Goal: Communication & Community: Ask a question

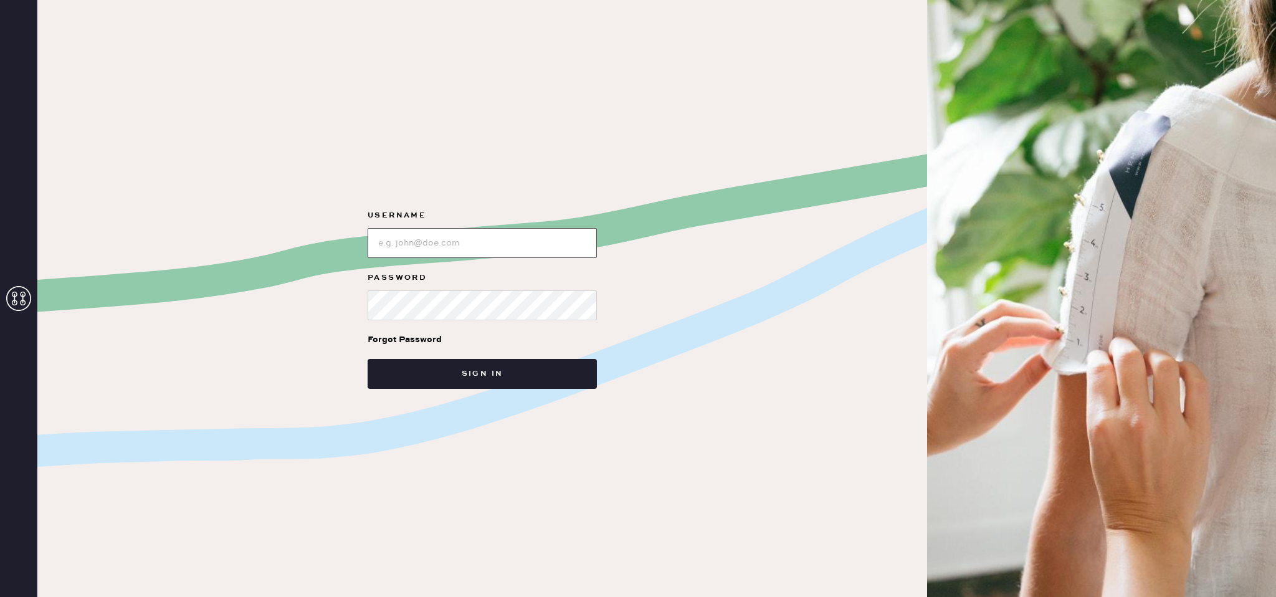
click at [447, 249] on input "loginName" at bounding box center [481, 243] width 229 height 30
type input "[EMAIL_ADDRESS][DOMAIN_NAME]"
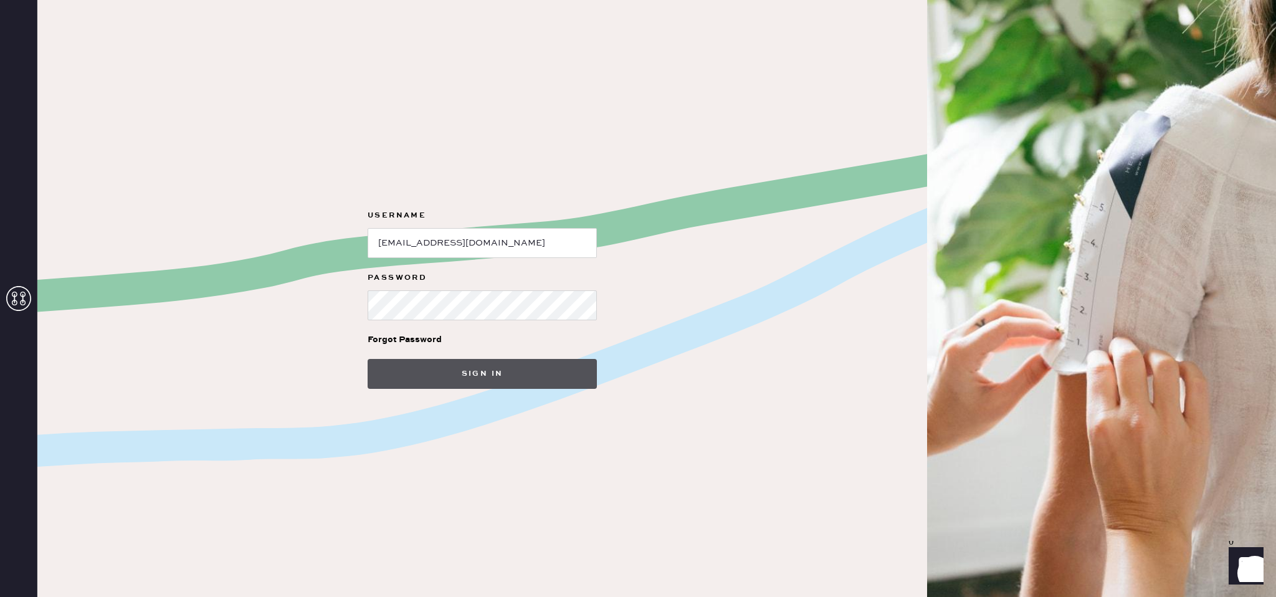
click at [470, 375] on button "Sign in" at bounding box center [481, 374] width 229 height 30
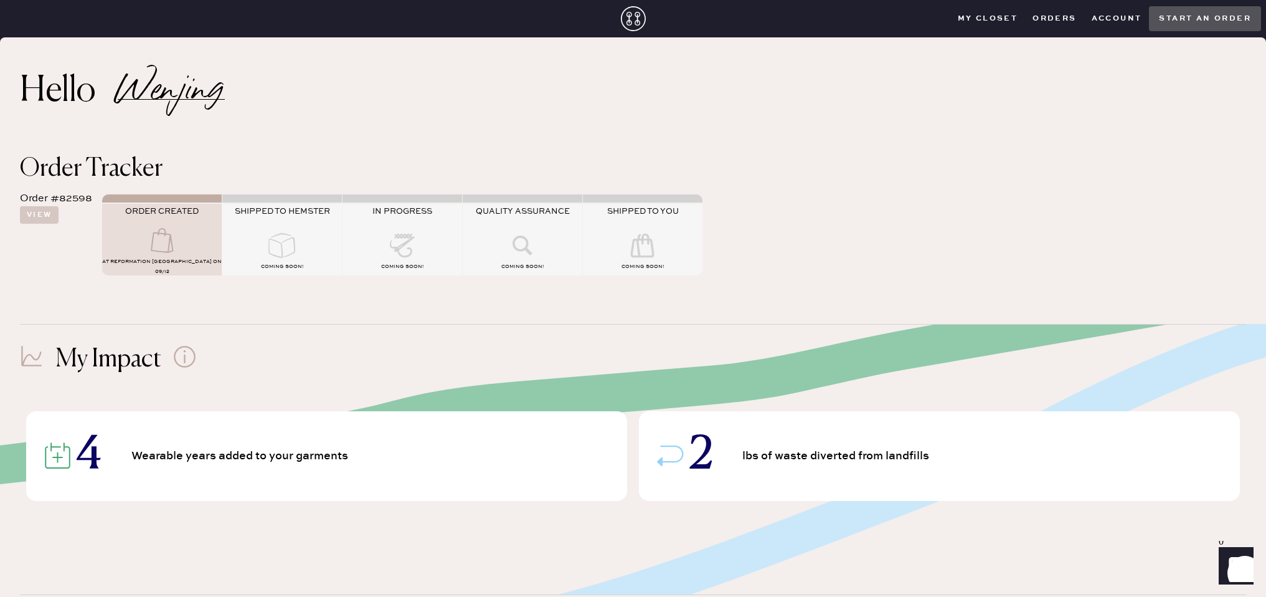
click at [1049, 13] on button "Orders" at bounding box center [1054, 18] width 59 height 19
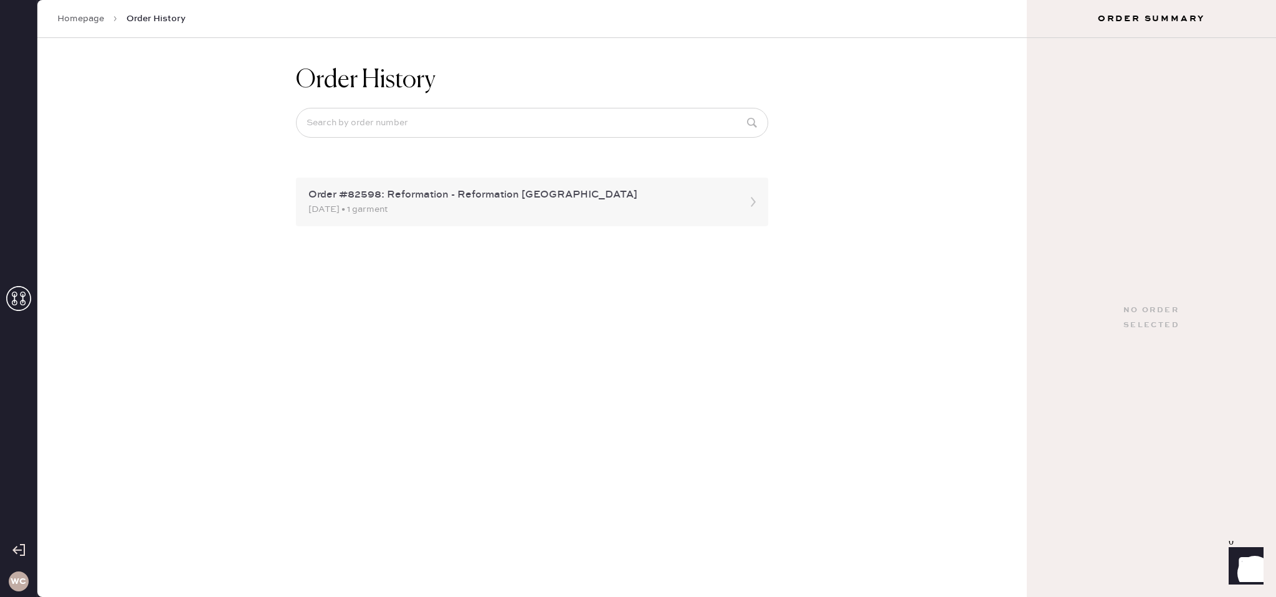
click at [595, 210] on div "09/12/2025 • 1 garment" at bounding box center [520, 209] width 425 height 14
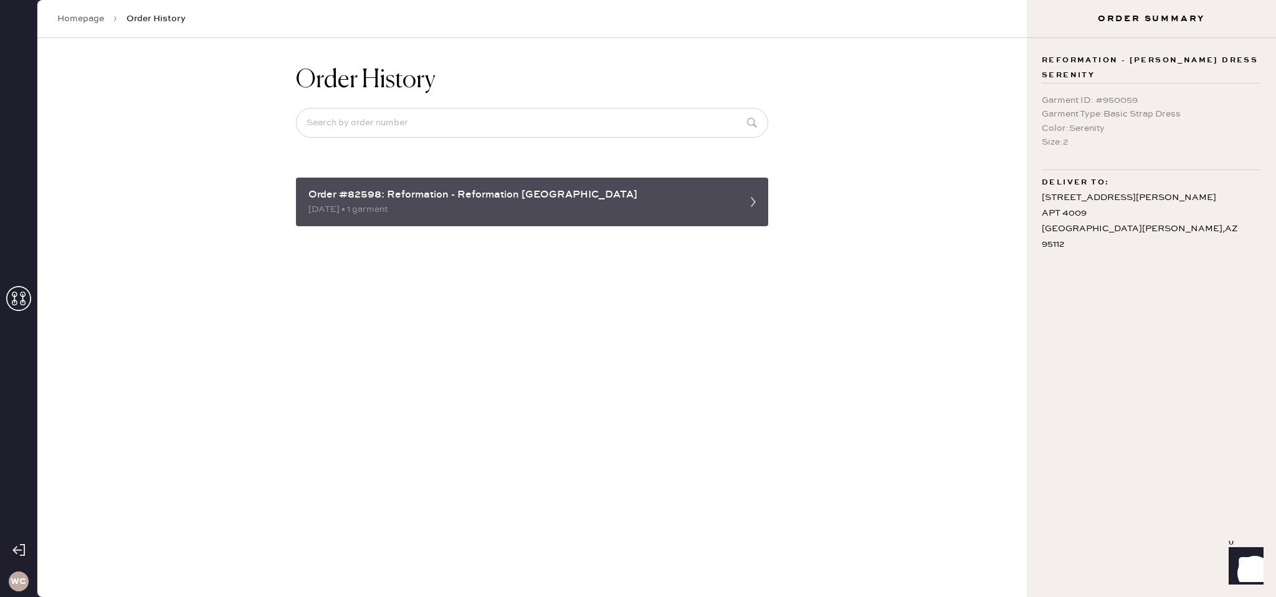
click at [595, 215] on div "09/12/2025 • 1 garment" at bounding box center [520, 209] width 425 height 14
click at [727, 206] on div "09/12/2025 • 1 garment" at bounding box center [520, 209] width 425 height 14
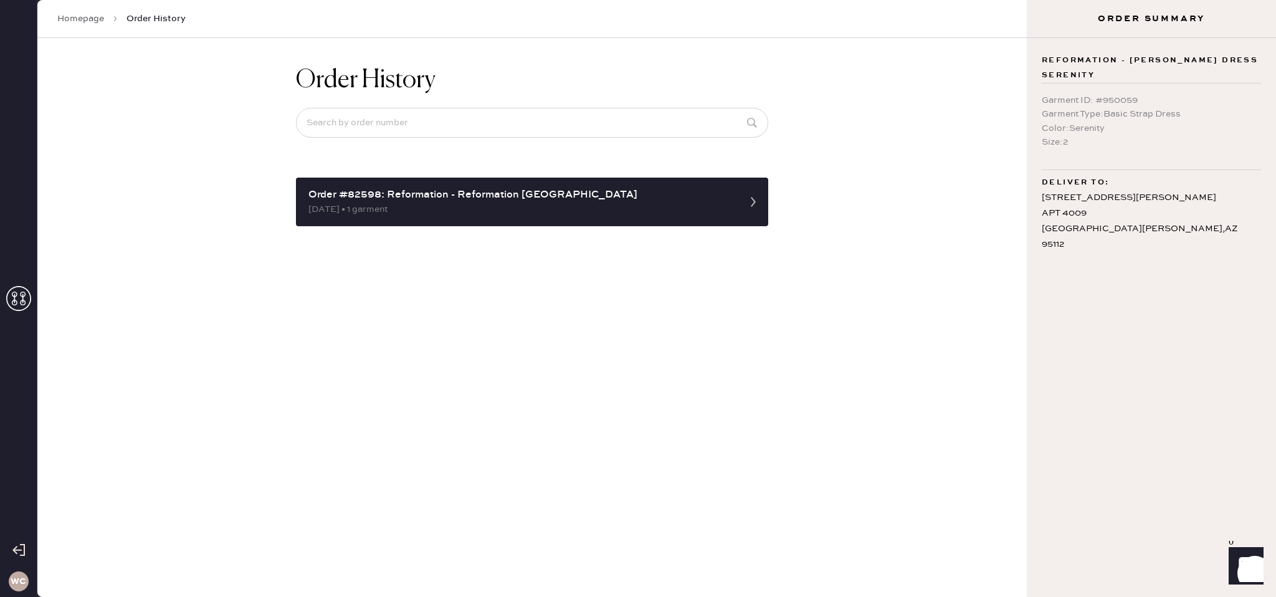
click at [92, 20] on link "Homepage" at bounding box center [80, 18] width 47 height 12
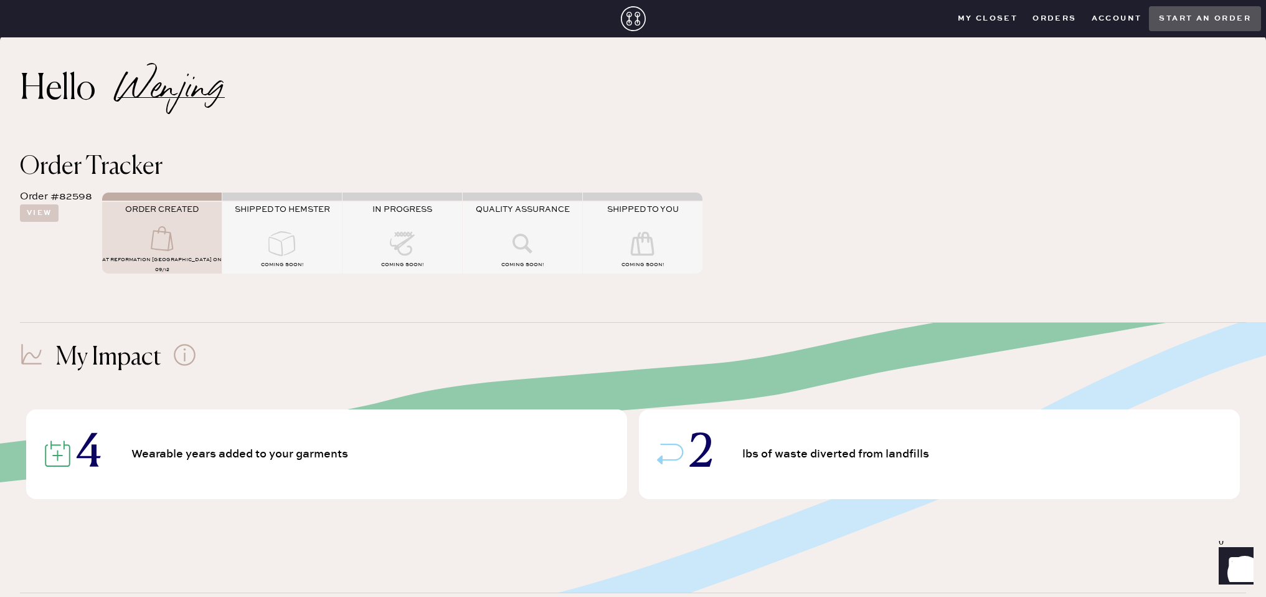
scroll to position [9, 0]
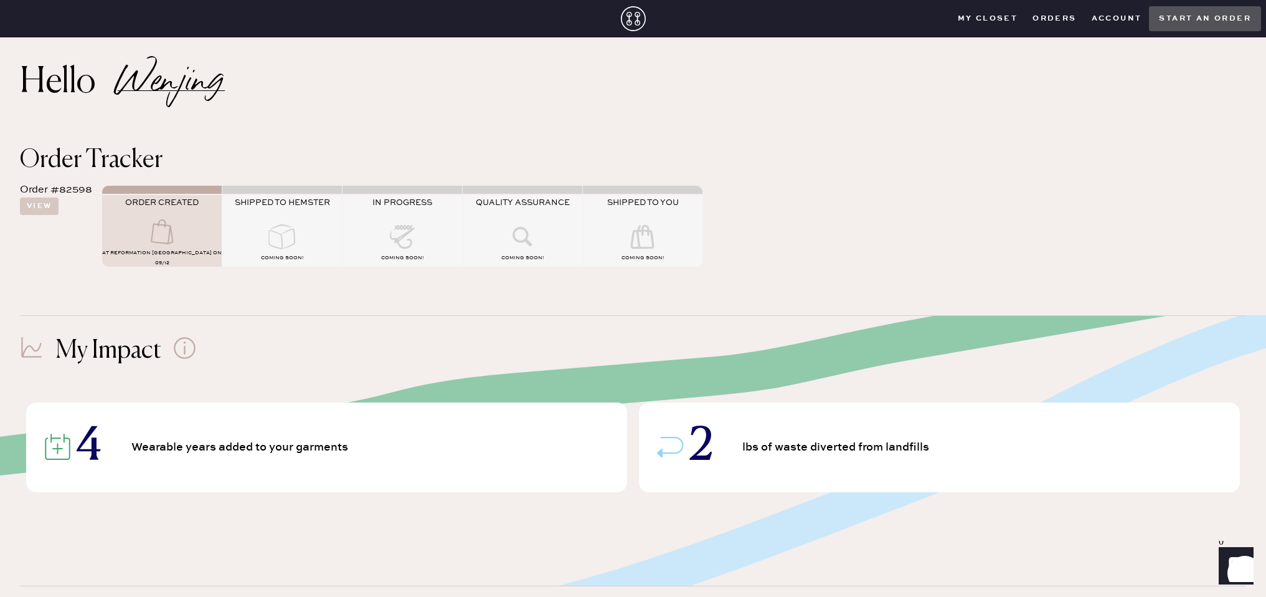
click at [286, 239] on icon at bounding box center [282, 236] width 50 height 25
click at [192, 349] on icon at bounding box center [184, 347] width 23 height 23
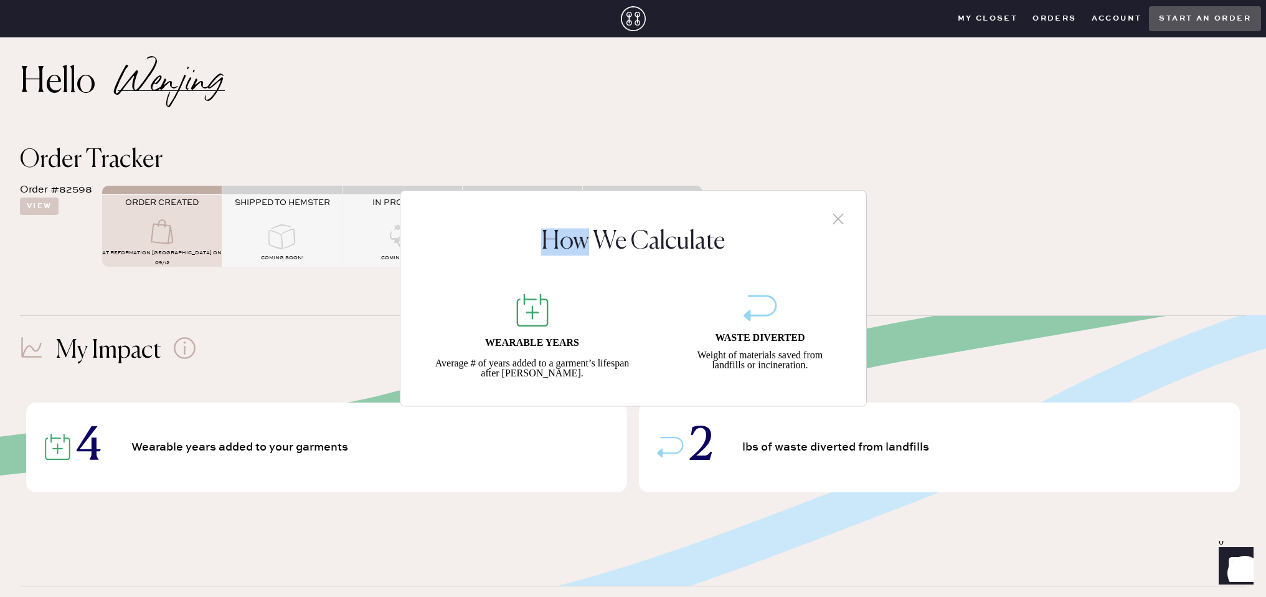
click at [192, 349] on div "How We Calculate WEARABLE YEARS Average # of years added to a garment’s lifespa…" at bounding box center [633, 298] width 1266 height 597
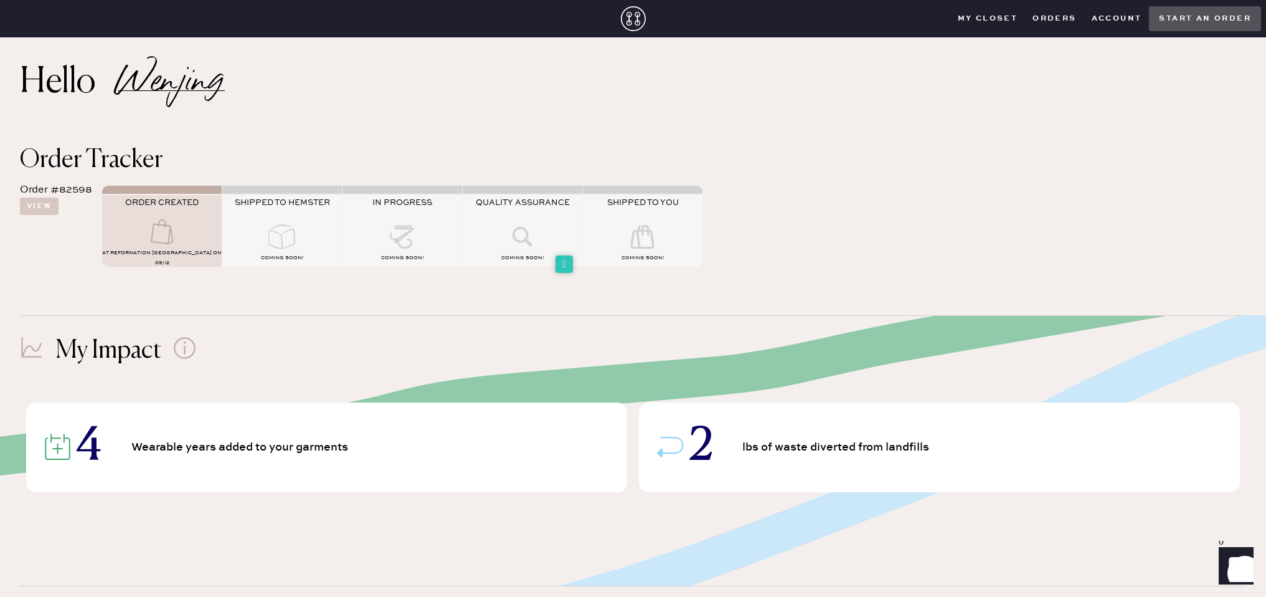
click at [1126, 16] on button "Account" at bounding box center [1116, 18] width 65 height 19
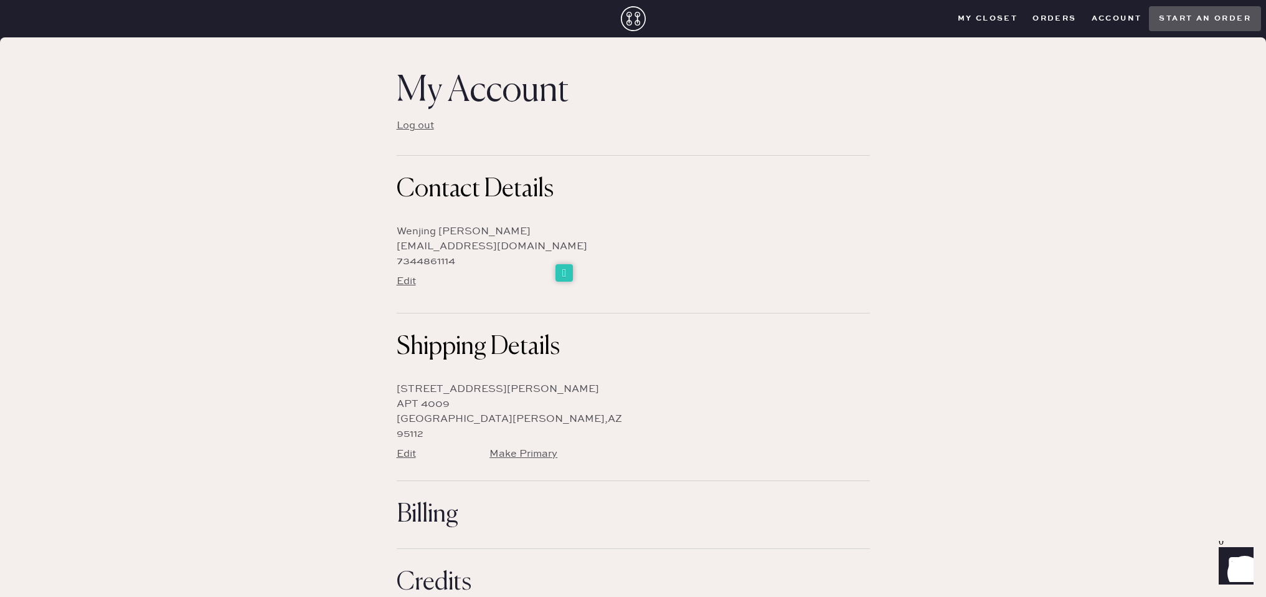
click at [405, 453] on button "Edit" at bounding box center [406, 454] width 19 height 14
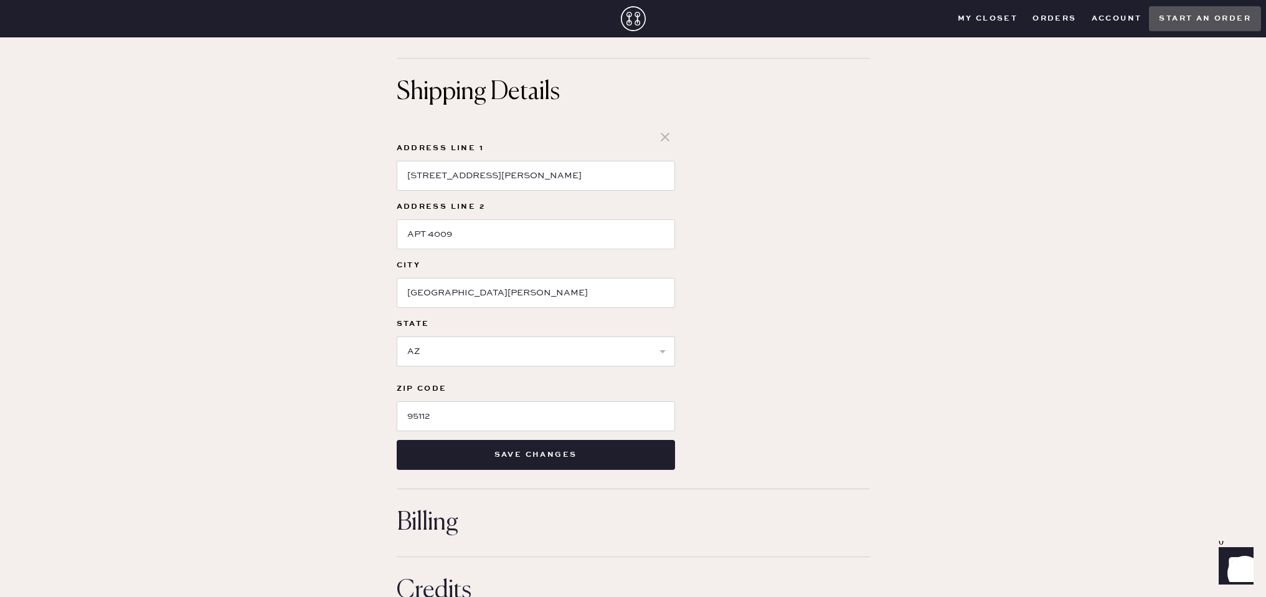
scroll to position [307, 0]
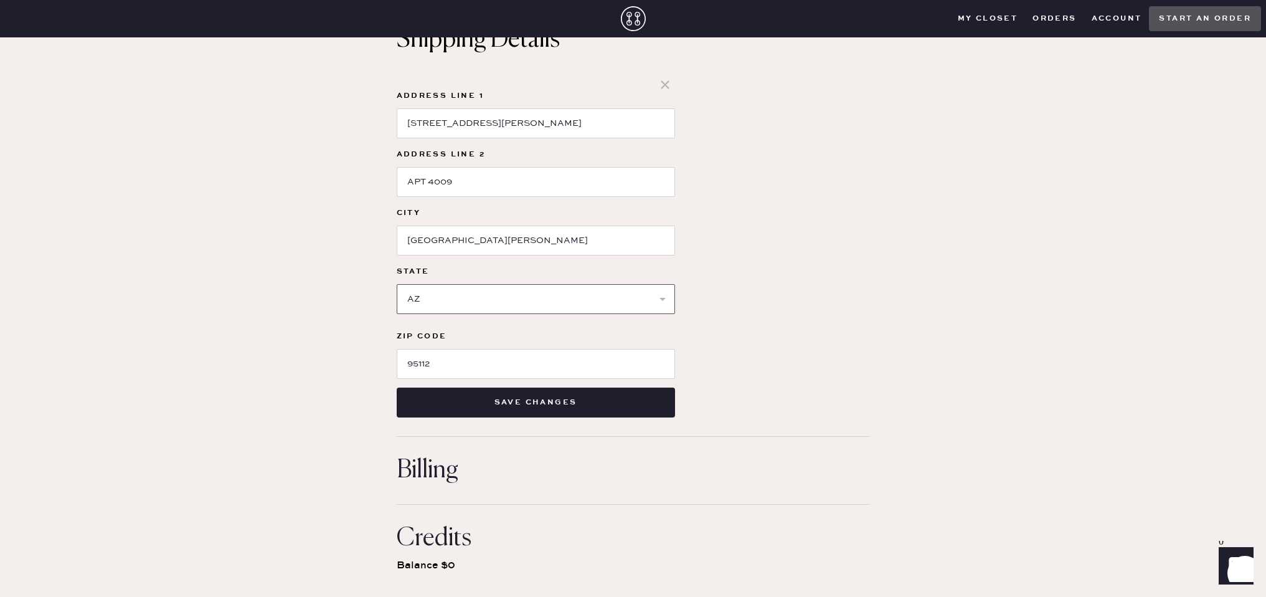
click at [480, 303] on select "Select AK AL AR AZ CA CO CT DC DE FL GA HI IA ID IL IN KS KY LA MA MD ME MI MN …" at bounding box center [536, 299] width 278 height 30
select select "CA"
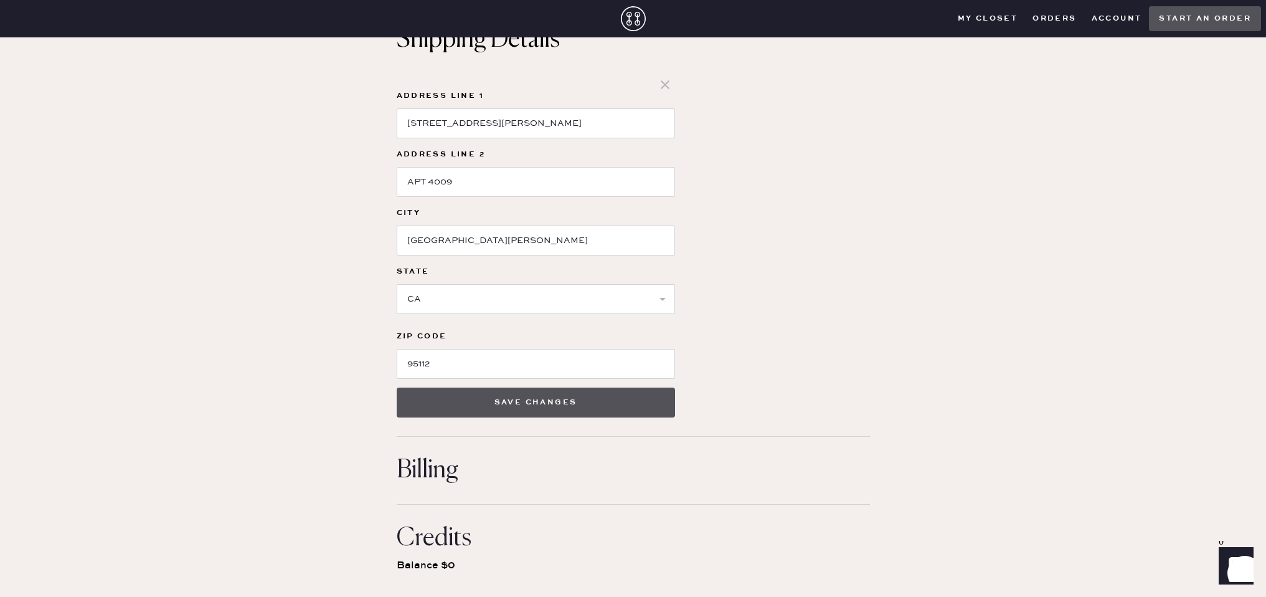
click at [495, 398] on button "Save changes" at bounding box center [536, 402] width 278 height 30
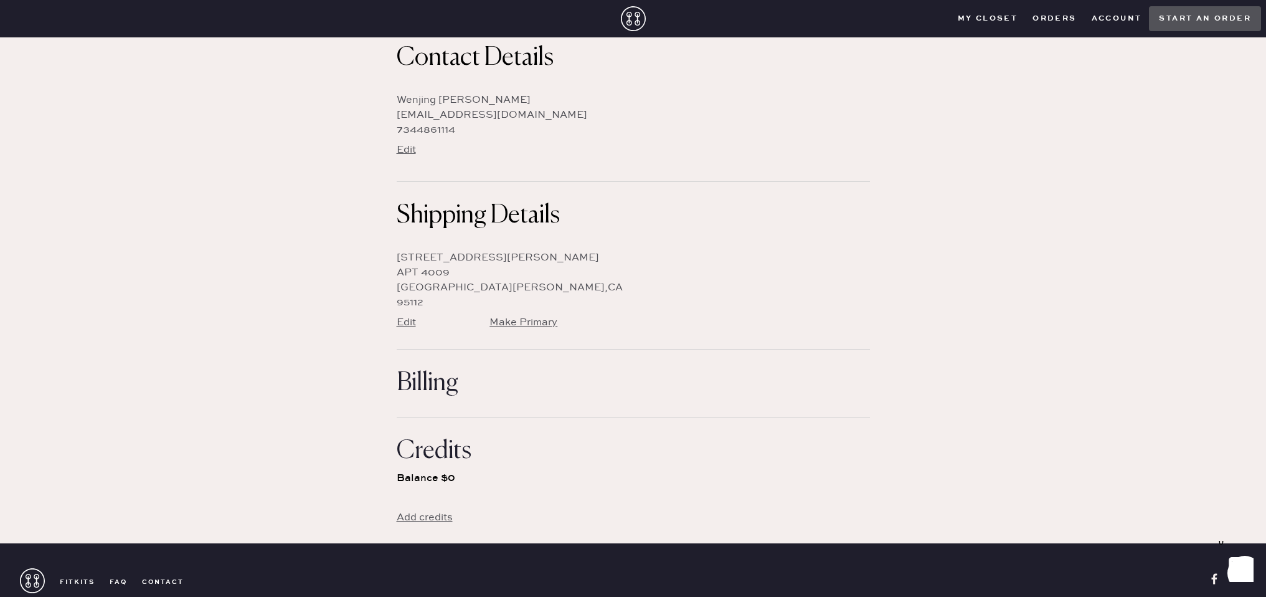
scroll to position [132, 0]
click at [524, 323] on button "Make Primary" at bounding box center [524, 322] width 68 height 14
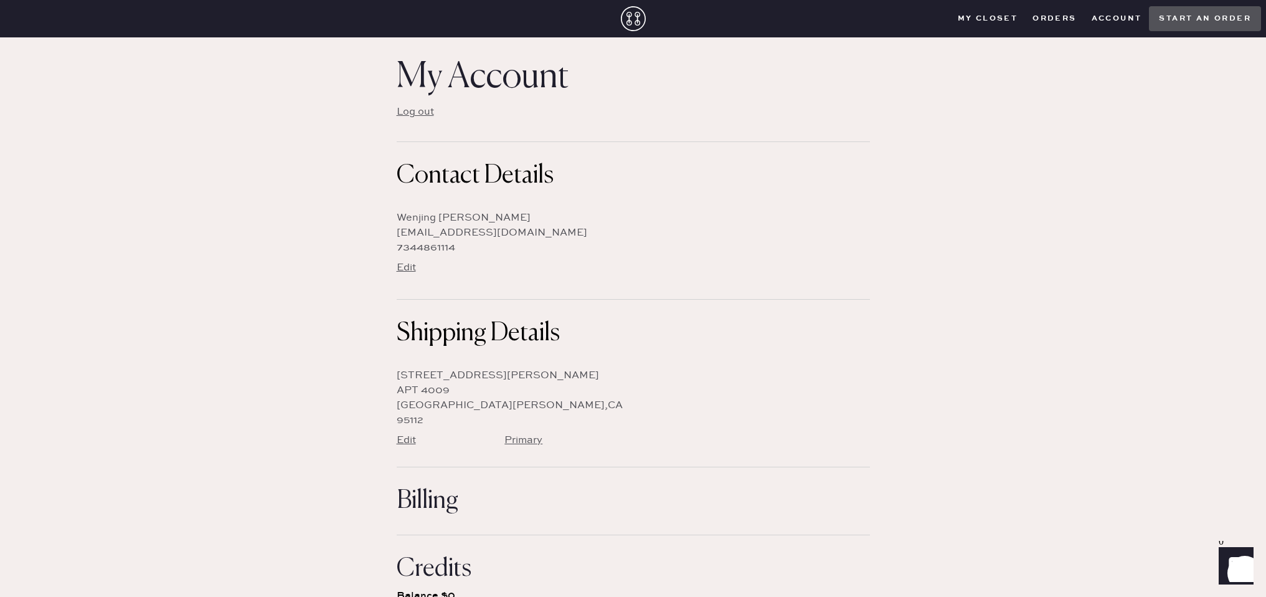
scroll to position [0, 0]
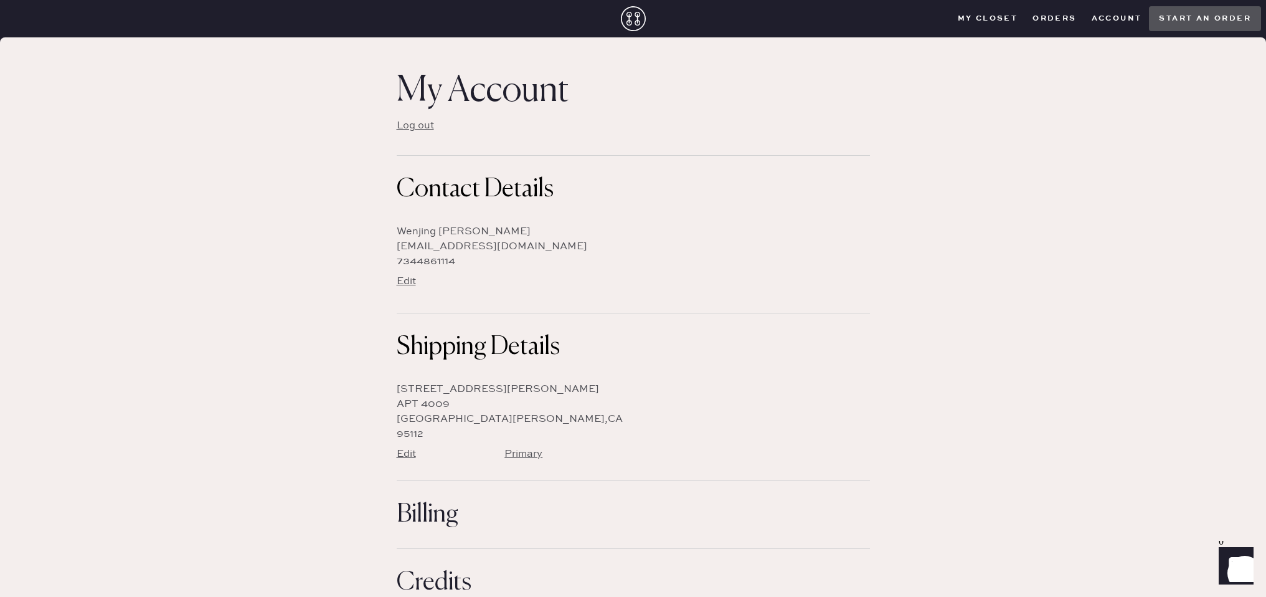
click at [1008, 20] on closet "My Closet" at bounding box center [987, 18] width 75 height 19
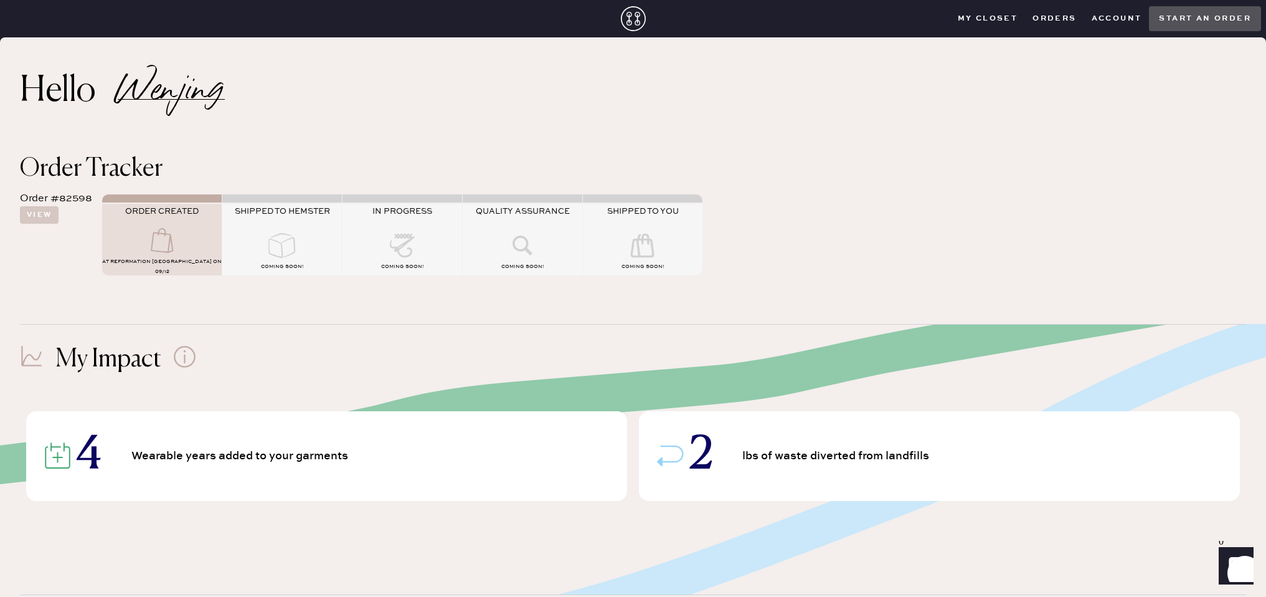
click at [415, 226] on div "IN PROGRESS" at bounding box center [403, 219] width 120 height 27
click at [268, 263] on span "COMING SOON!" at bounding box center [282, 266] width 42 height 6
click at [42, 219] on button "View" at bounding box center [39, 214] width 39 height 17
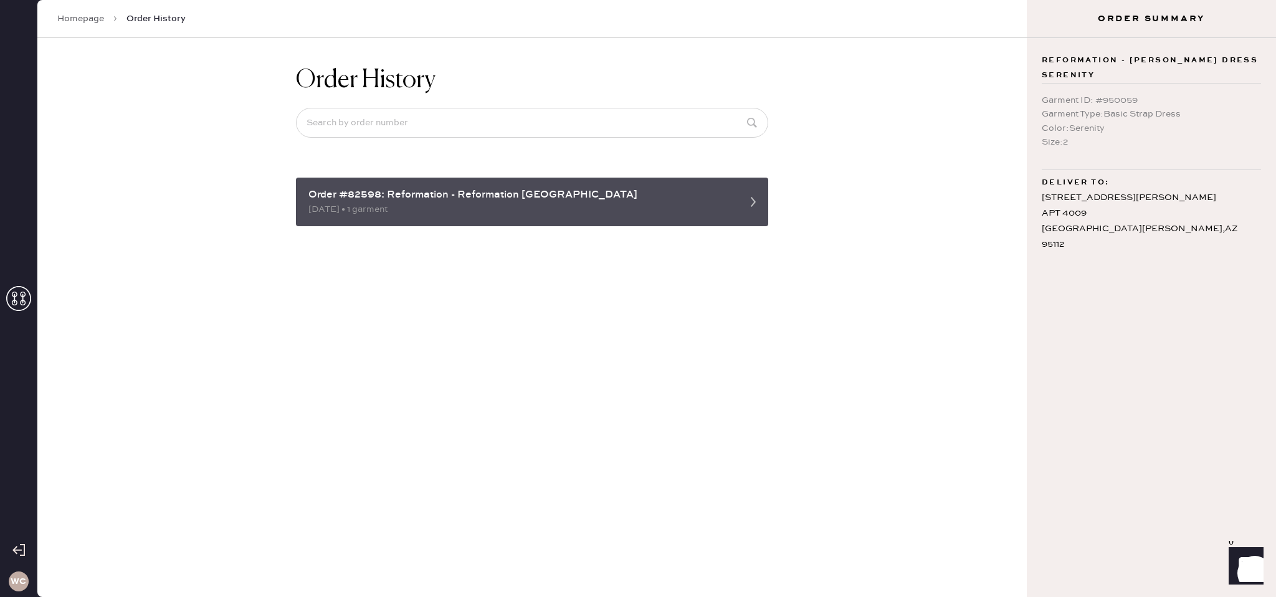
click at [482, 196] on div "Order #82598: Reformation - Reformation Palo Alto" at bounding box center [520, 194] width 425 height 15
click at [721, 196] on div "Order #82598: Reformation - Reformation Palo Alto" at bounding box center [520, 194] width 425 height 15
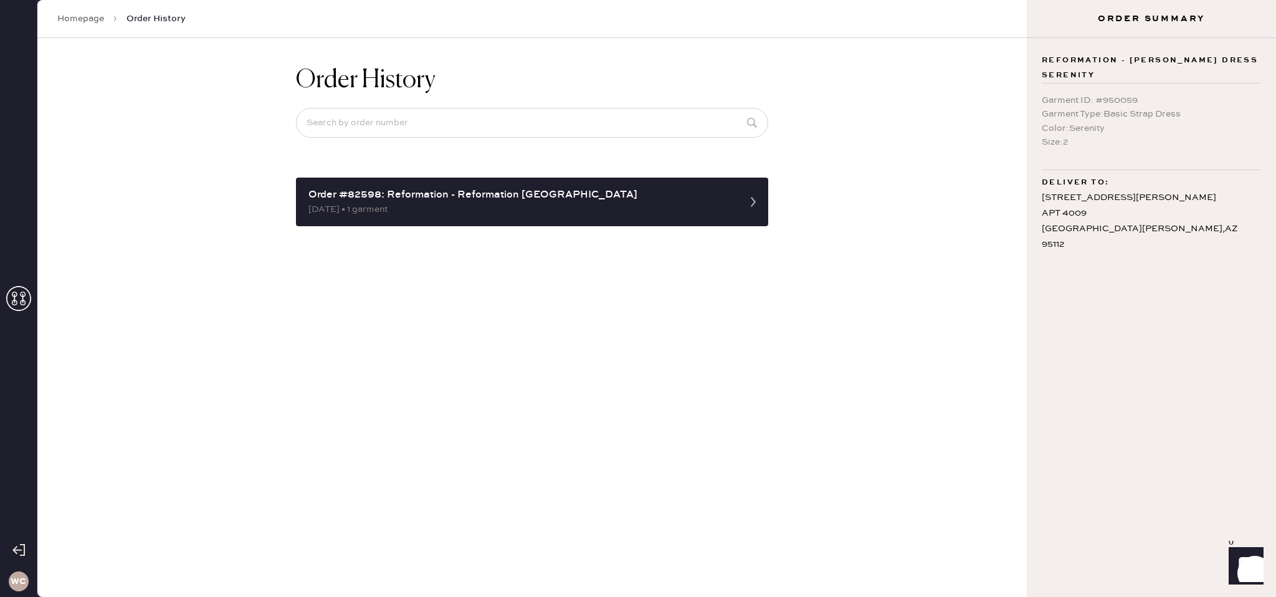
click at [1150, 206] on div "415 E Taylor St APT 4009 San Jose , AZ 95112" at bounding box center [1150, 221] width 219 height 63
click at [391, 120] on input at bounding box center [532, 123] width 472 height 30
click at [69, 24] on link "Homepage" at bounding box center [80, 18] width 47 height 12
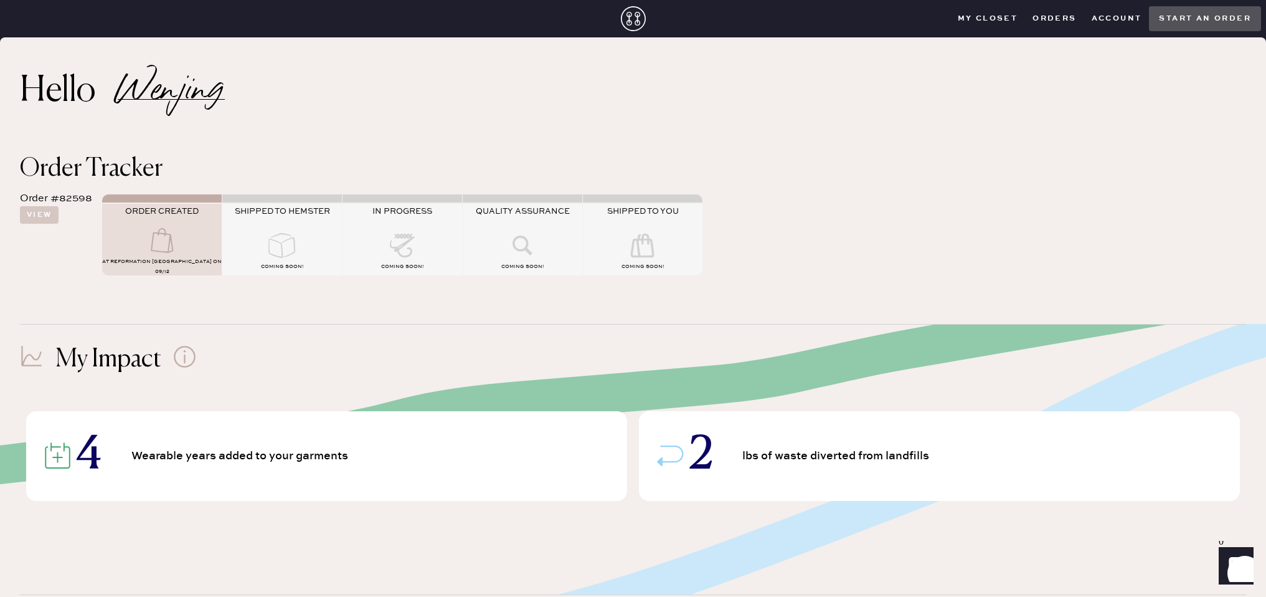
click at [179, 225] on div "ORDER CREATED" at bounding box center [162, 216] width 120 height 21
click at [20, 219] on button "View" at bounding box center [39, 214] width 39 height 17
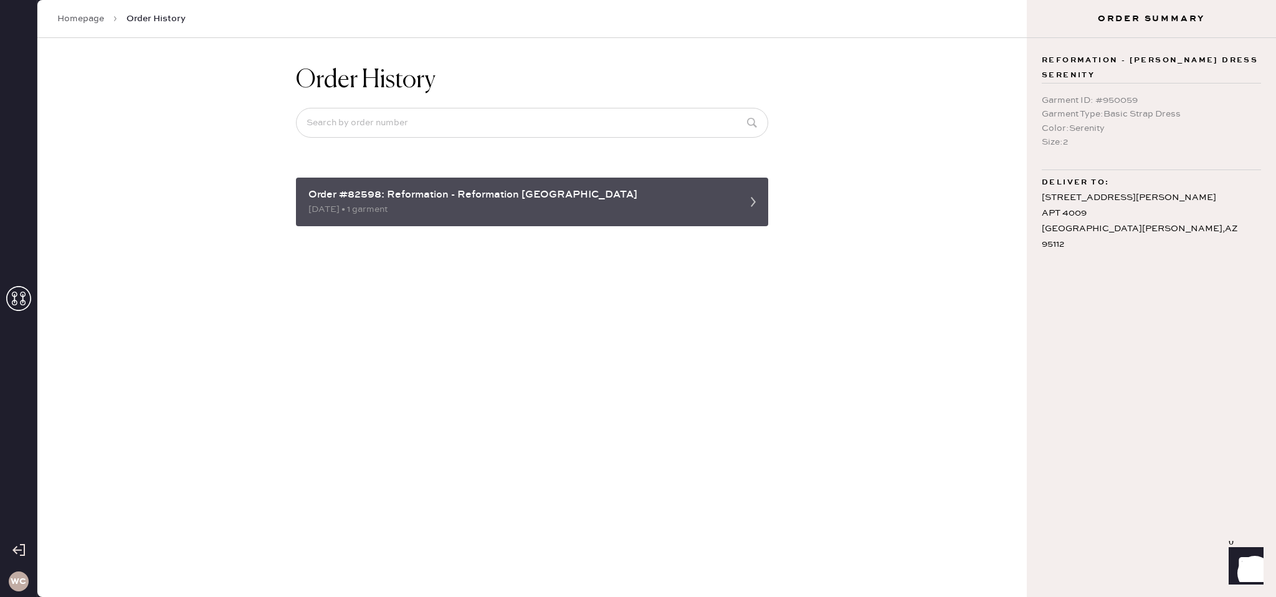
click at [665, 195] on div "Order #82598: Reformation - Reformation Palo Alto" at bounding box center [520, 194] width 425 height 15
click at [753, 204] on use at bounding box center [753, 202] width 5 height 10
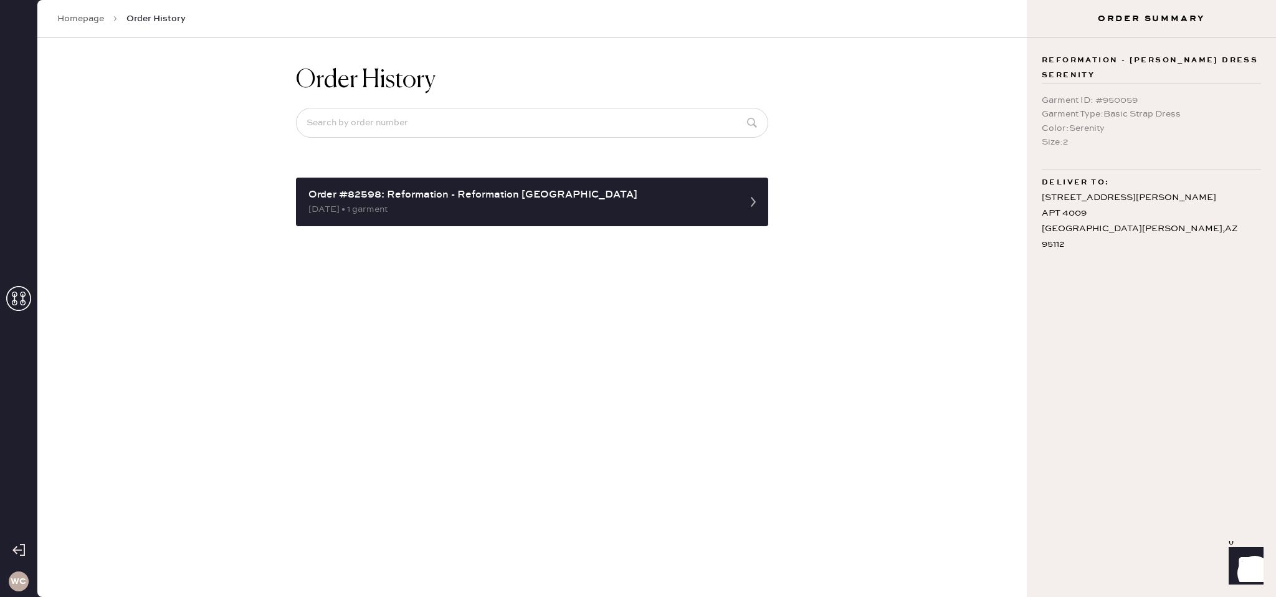
click at [1116, 121] on div "Color : Serenity" at bounding box center [1150, 128] width 219 height 14
click at [1125, 190] on div "415 E Taylor St APT 4009 San Jose , AZ 95112" at bounding box center [1150, 221] width 219 height 63
click at [1253, 561] on icon "Launch Front Chat" at bounding box center [1245, 564] width 35 height 35
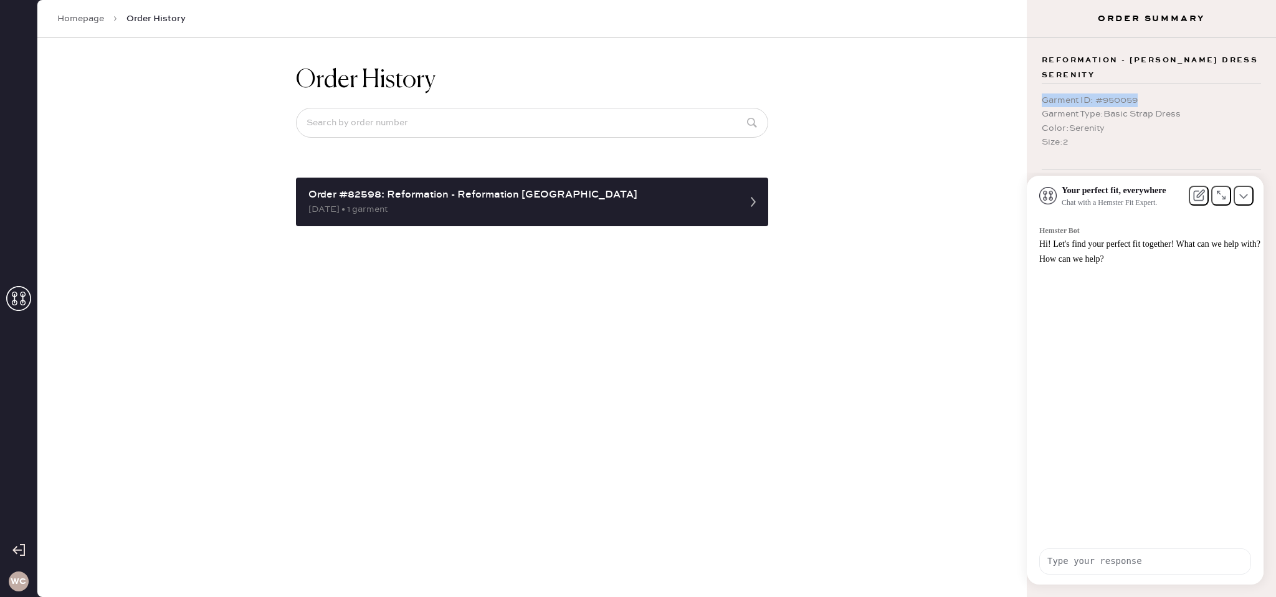
drag, startPoint x: 1043, startPoint y: 85, endPoint x: 1183, endPoint y: 84, distance: 139.5
click at [1183, 93] on div "Garment ID : # 950059" at bounding box center [1150, 100] width 219 height 14
copy div "Garment ID : # 950059"
click at [1106, 563] on textarea at bounding box center [1145, 561] width 211 height 24
paste textarea "Garment ID: #950059"
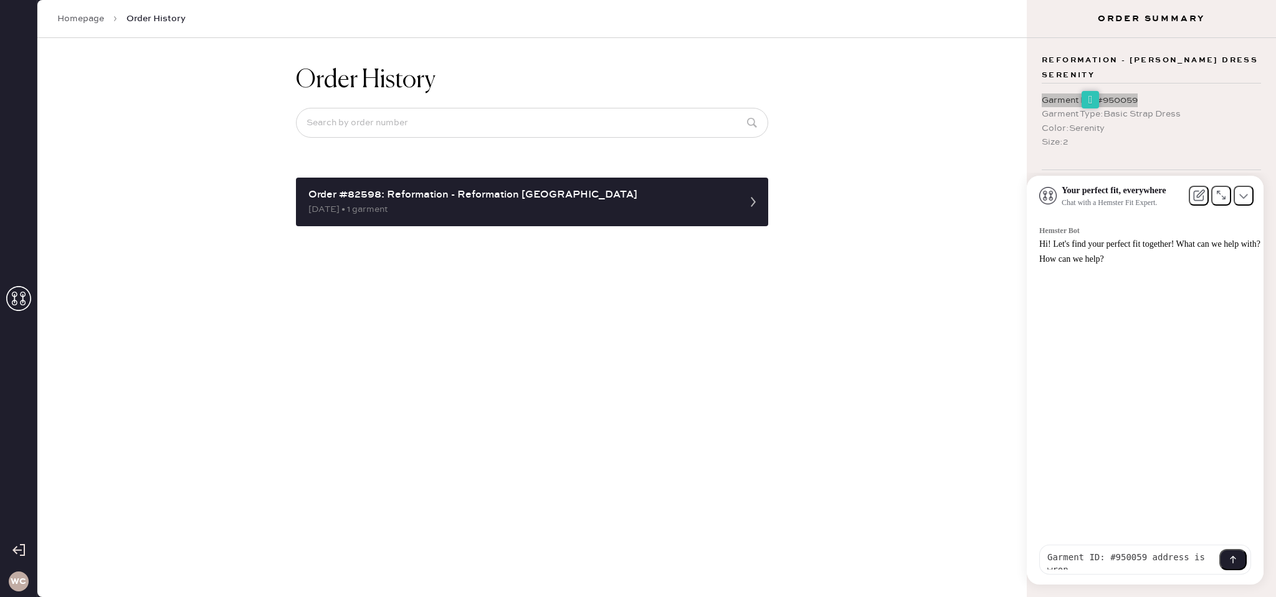
type textarea "Garment ID: #950059 address is wrong"
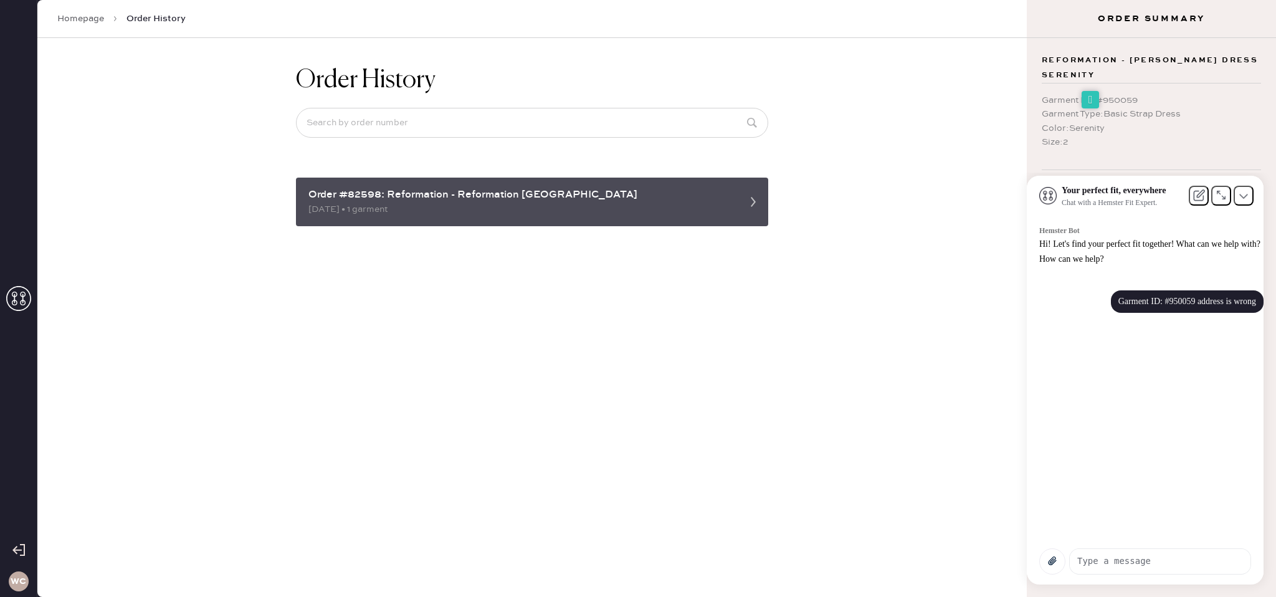
click at [743, 211] on icon at bounding box center [753, 201] width 25 height 25
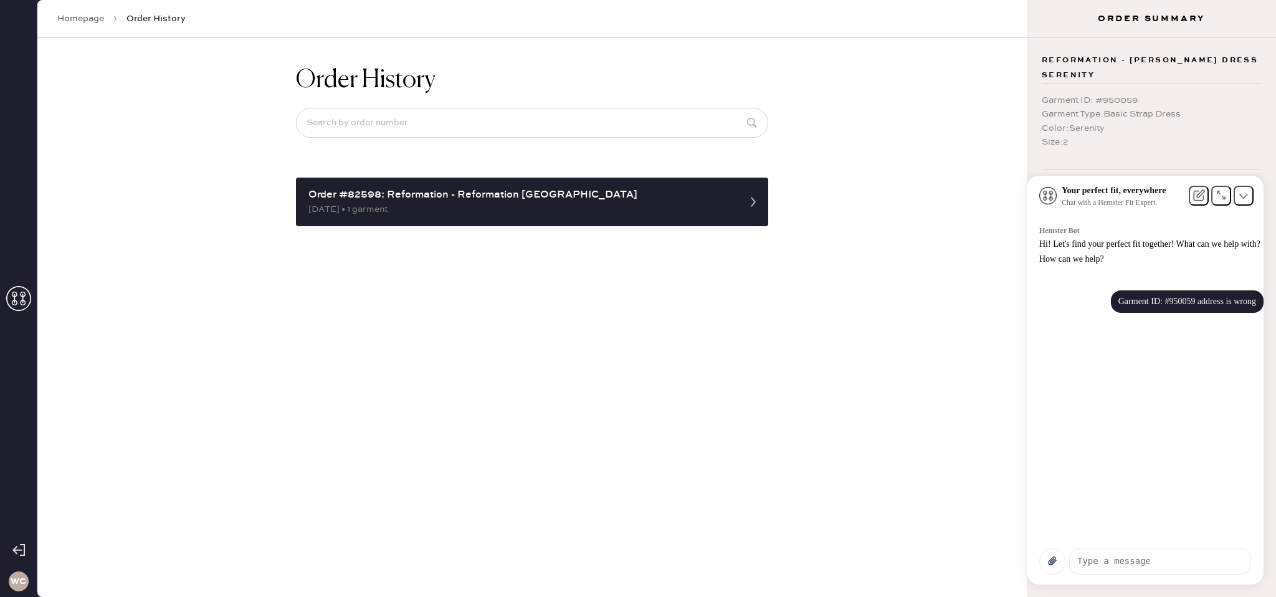
click at [1117, 564] on textarea at bounding box center [1159, 561] width 181 height 24
type textarea "hello?"
click at [1124, 551] on textarea at bounding box center [1159, 561] width 181 height 24
type textarea "agent"
click at [1244, 200] on icon at bounding box center [1243, 195] width 9 height 9
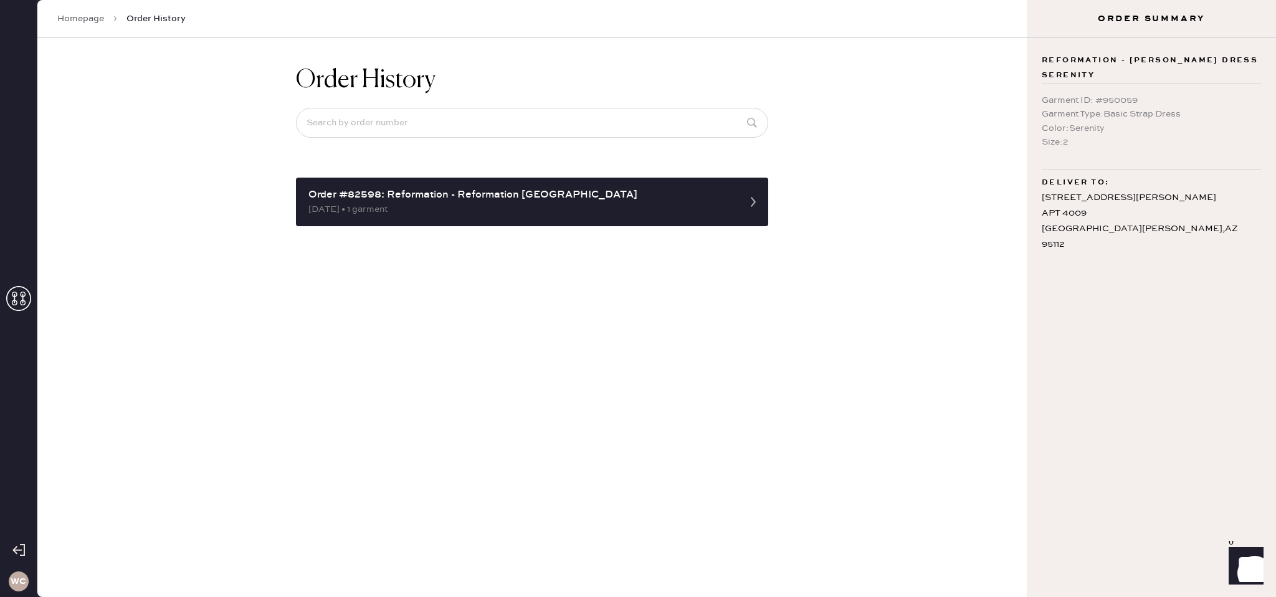
click at [21, 288] on icon at bounding box center [18, 298] width 25 height 25
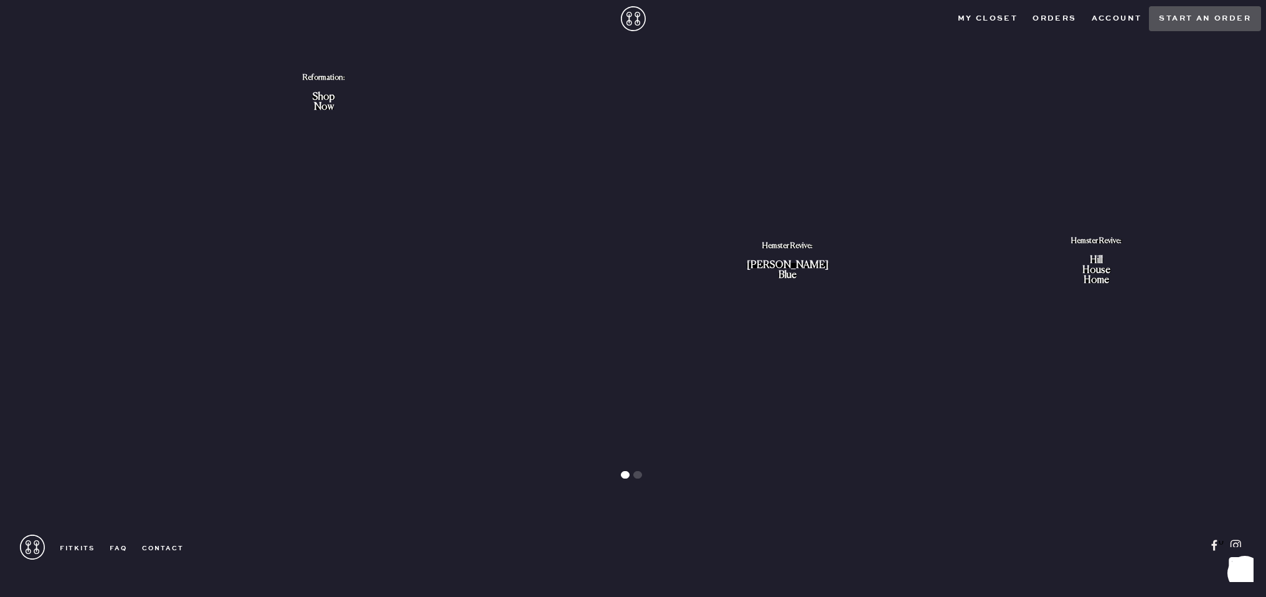
scroll to position [1390, 0]
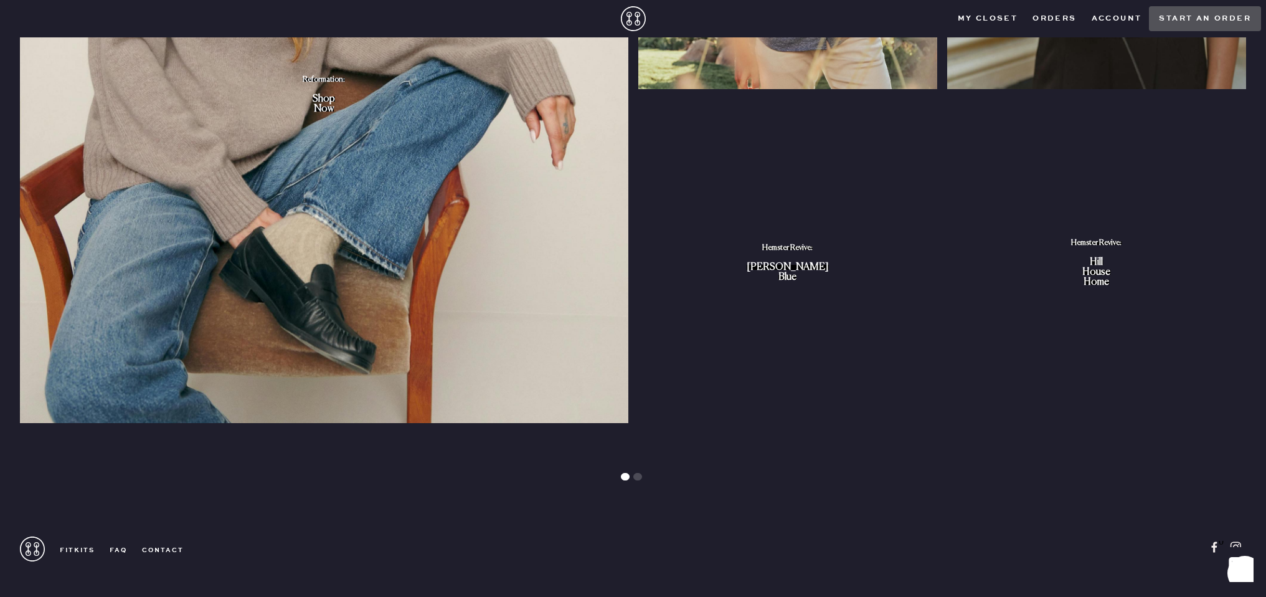
click at [173, 549] on link "contact" at bounding box center [155, 550] width 57 height 9
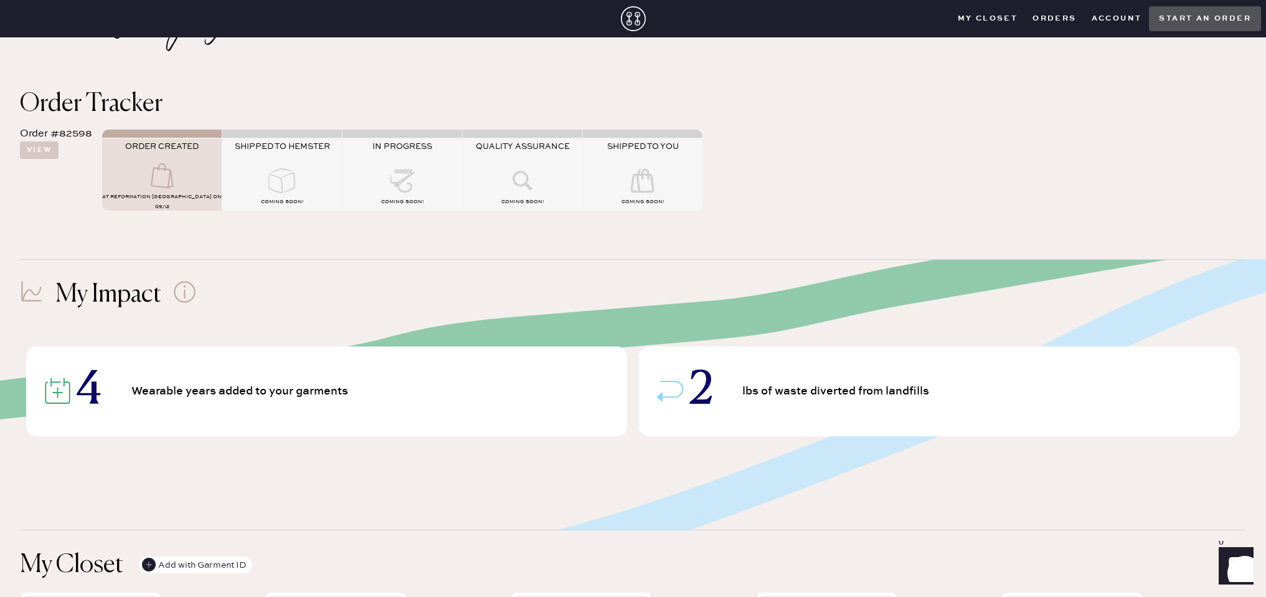
scroll to position [0, 0]
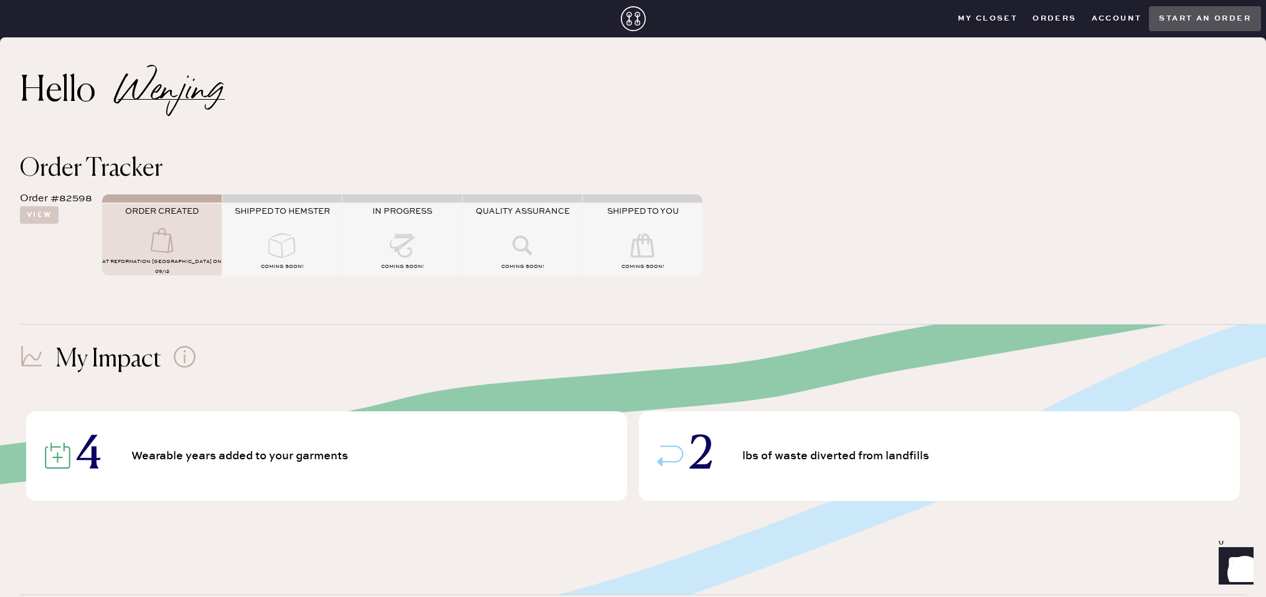
click at [182, 262] on div "AT Reformation [GEOGRAPHIC_DATA] on 09/12" at bounding box center [162, 265] width 120 height 20
click at [192, 270] on div "AT Reformation [GEOGRAPHIC_DATA] on 09/12" at bounding box center [162, 265] width 120 height 20
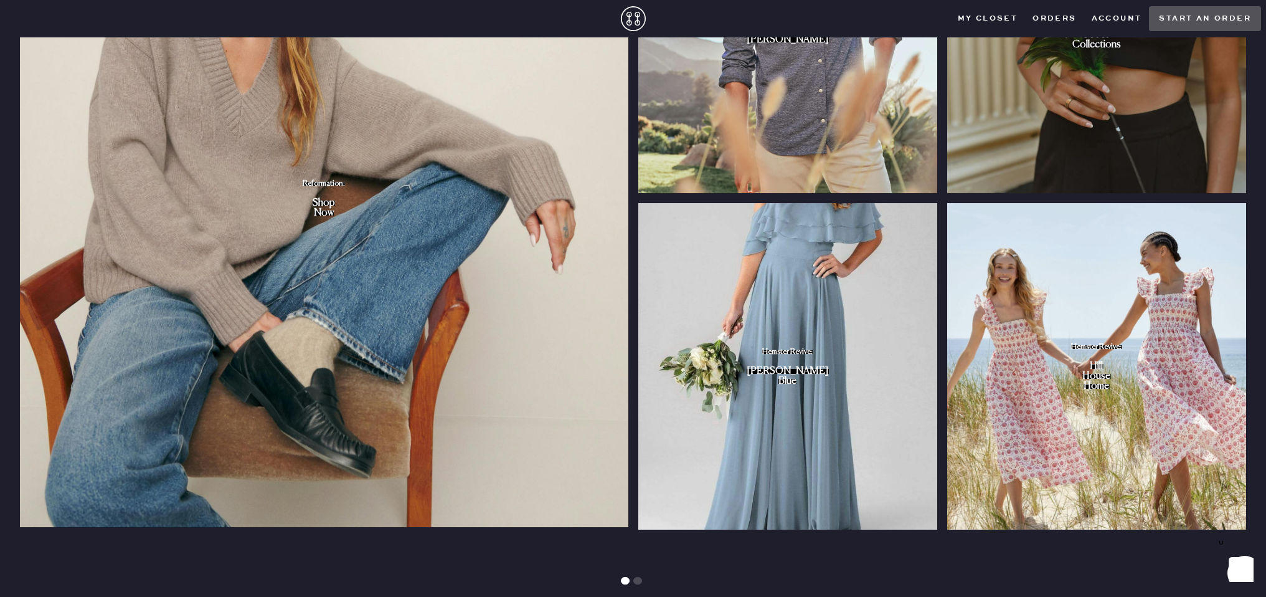
scroll to position [1518, 0]
